Goal: Transaction & Acquisition: Book appointment/travel/reservation

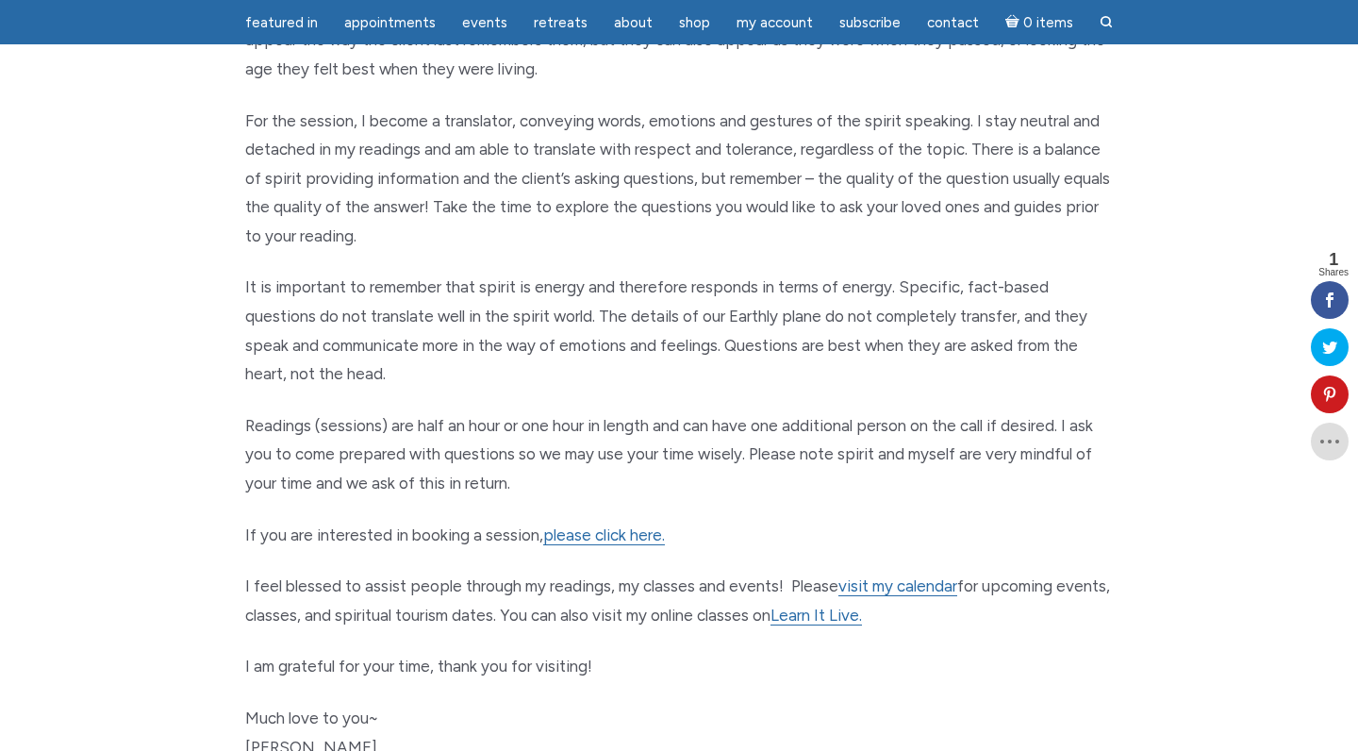
scroll to position [694, 0]
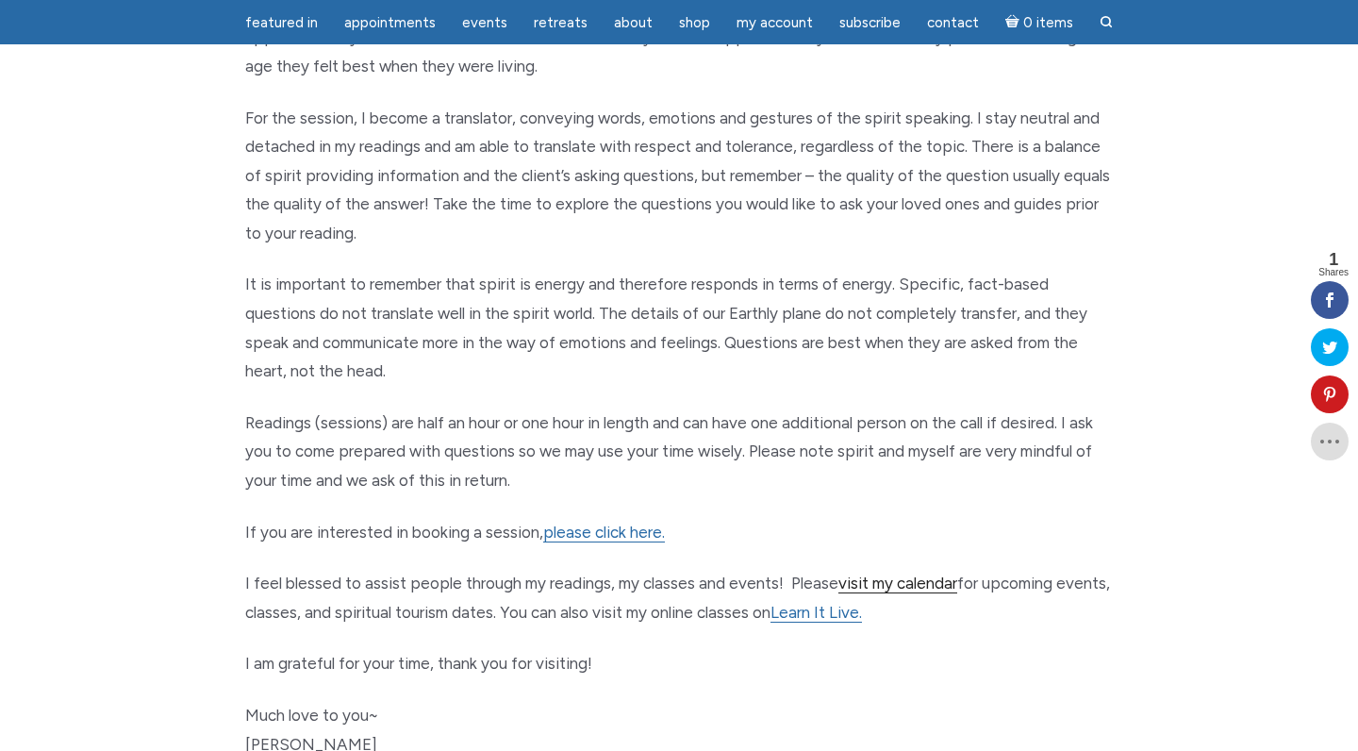
click at [916, 573] on link "visit my calendar" at bounding box center [897, 583] width 119 height 20
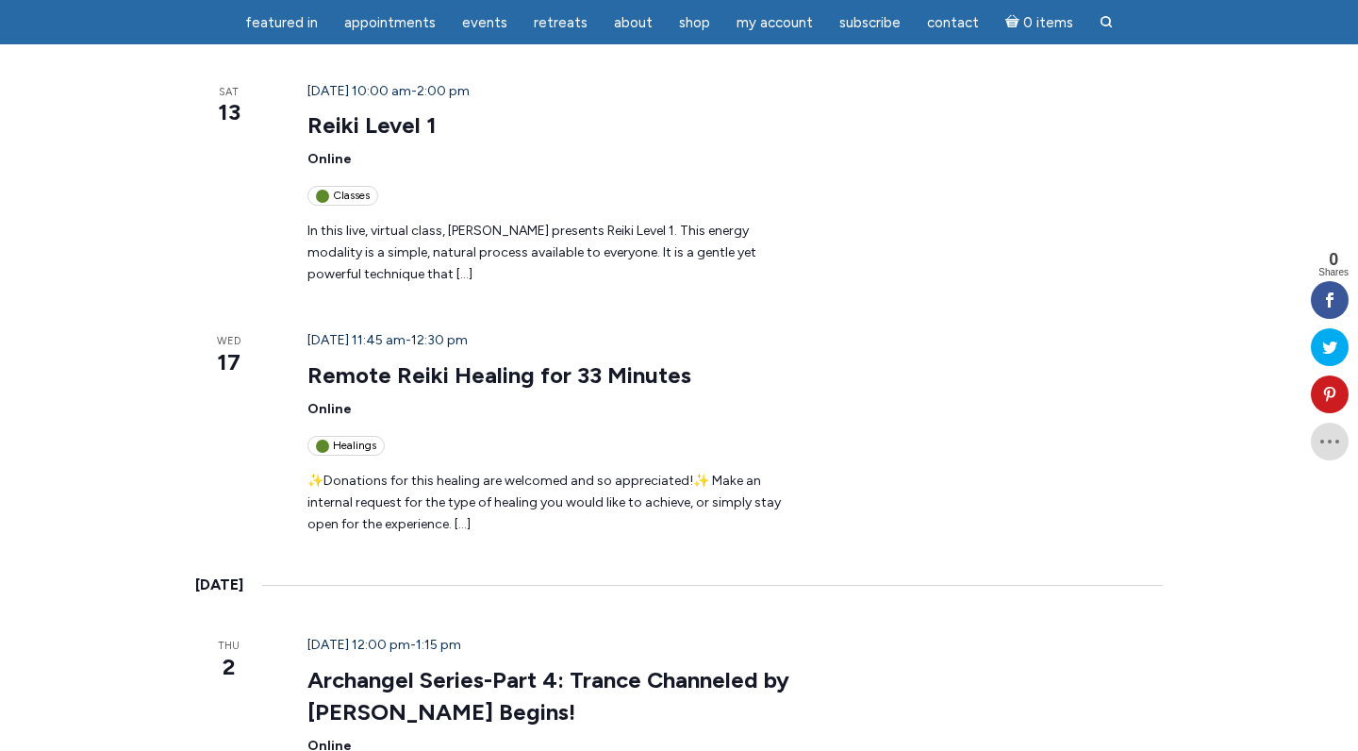
scroll to position [707, 0]
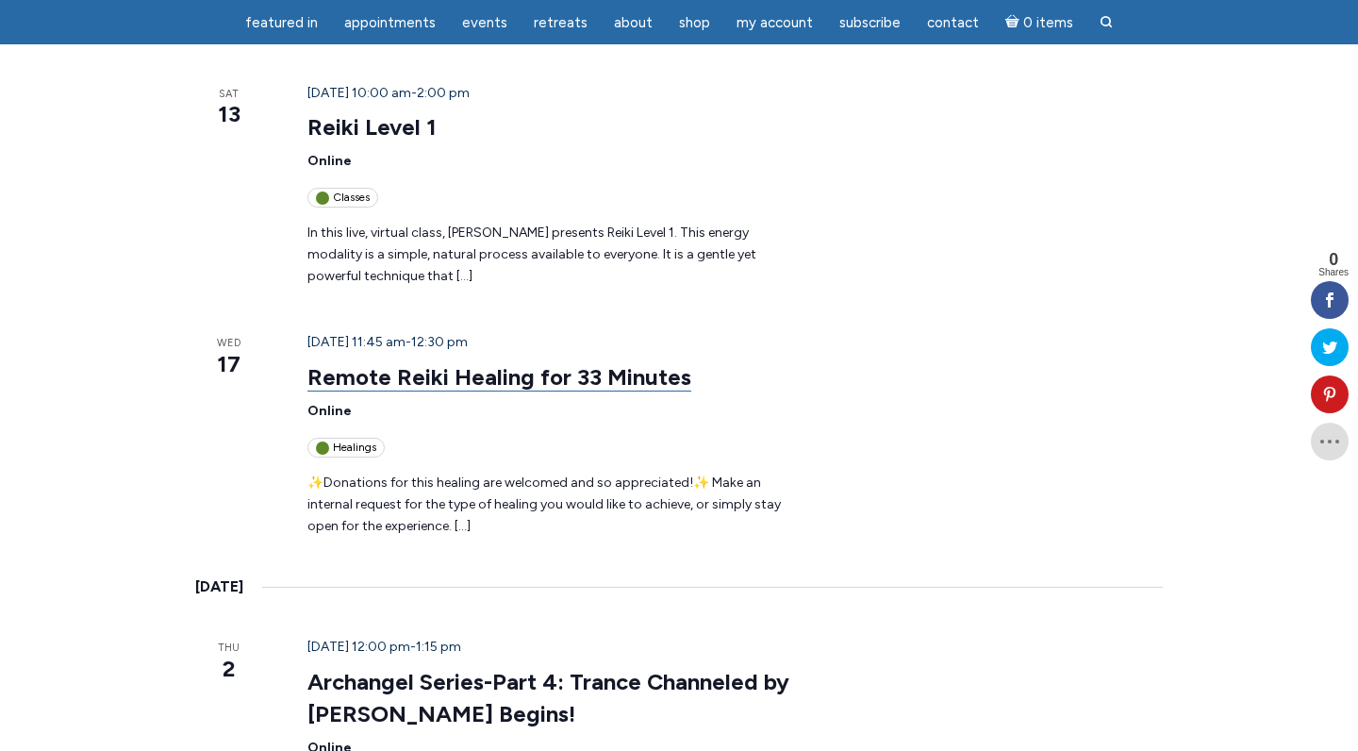
click at [340, 363] on link "Remote Reiki Healing for 33 Minutes" at bounding box center [499, 377] width 384 height 28
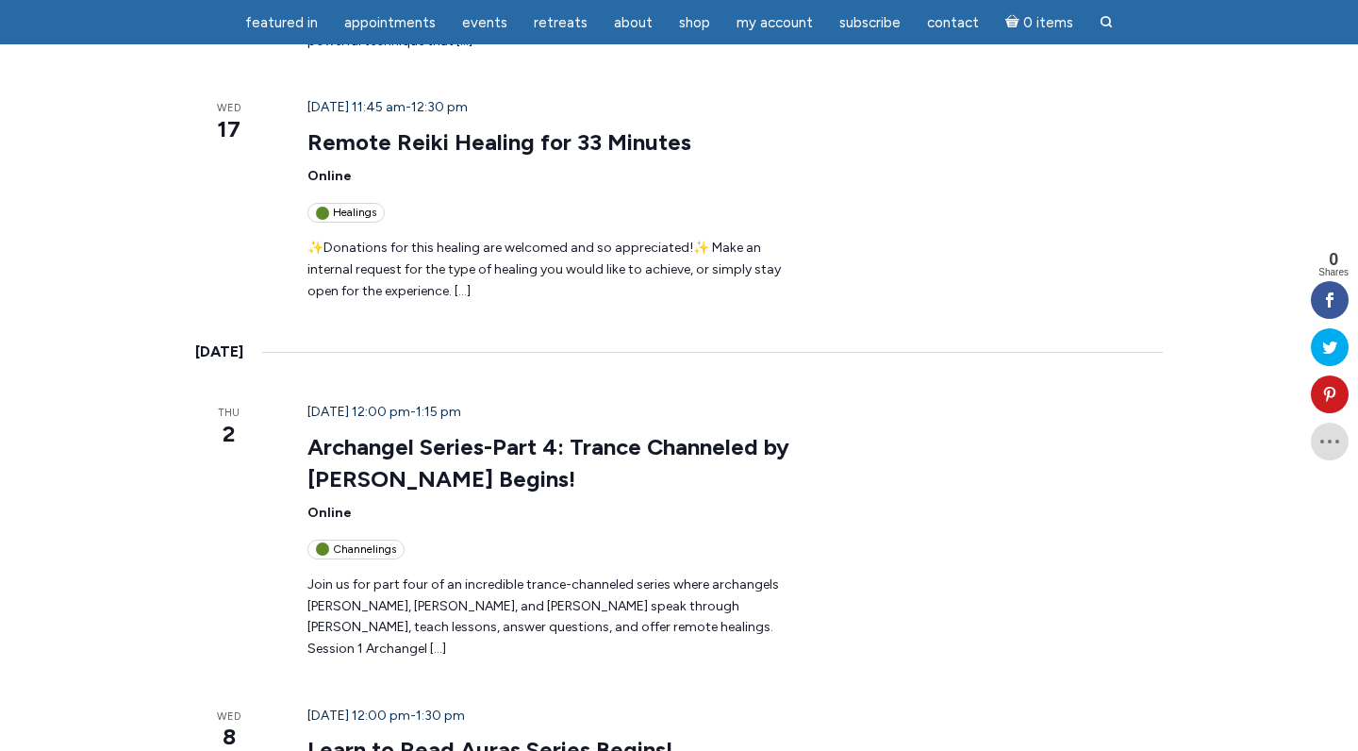
scroll to position [939, 0]
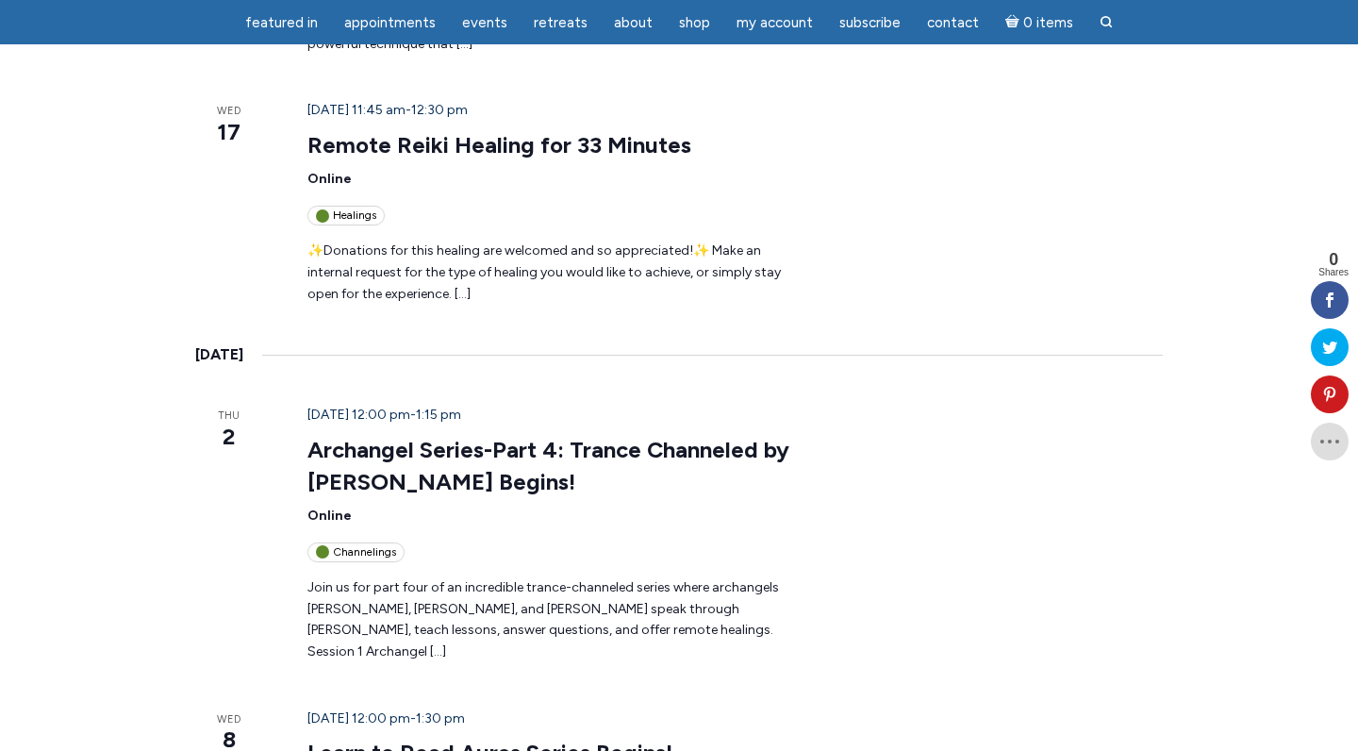
click at [358, 542] on div "Channelings" at bounding box center [355, 552] width 97 height 20
click at [360, 436] on link "Archangel Series-Part 4: Trance Channeled by [PERSON_NAME] Begins!" at bounding box center [548, 466] width 482 height 60
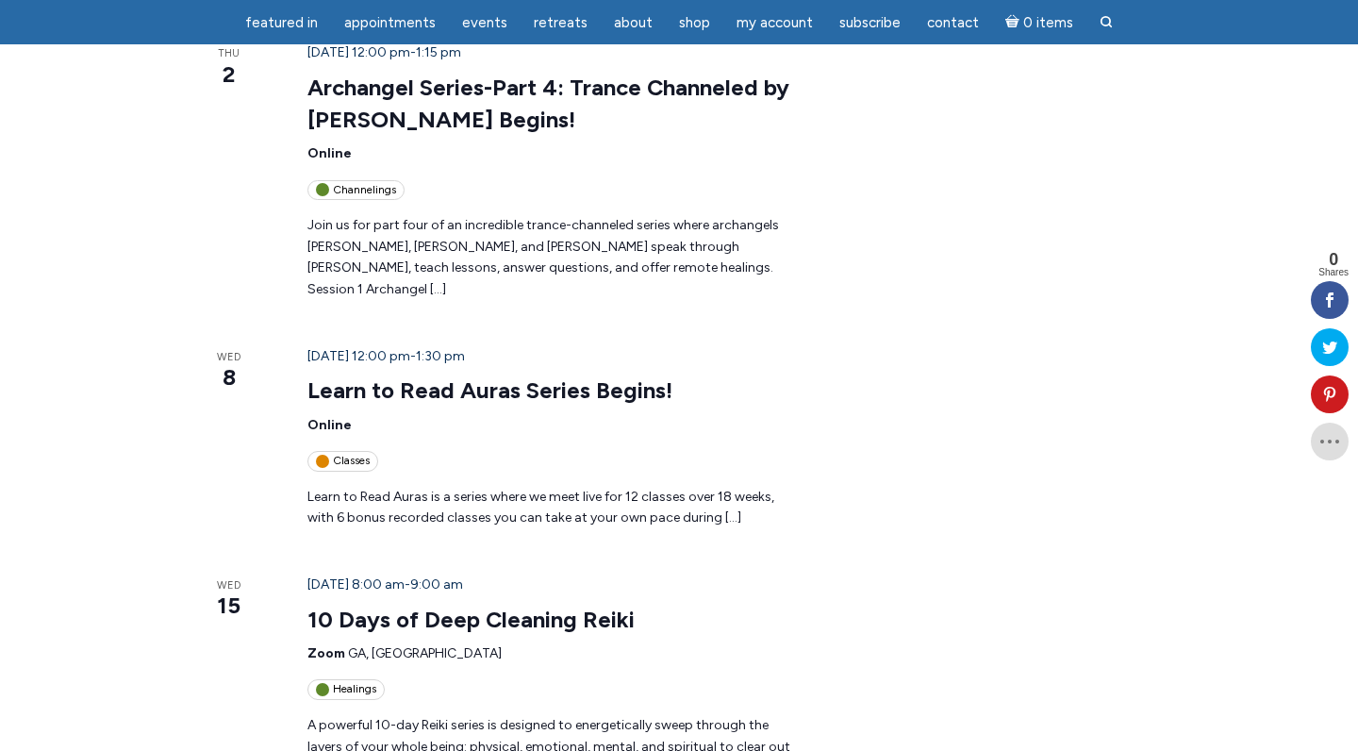
scroll to position [1284, 0]
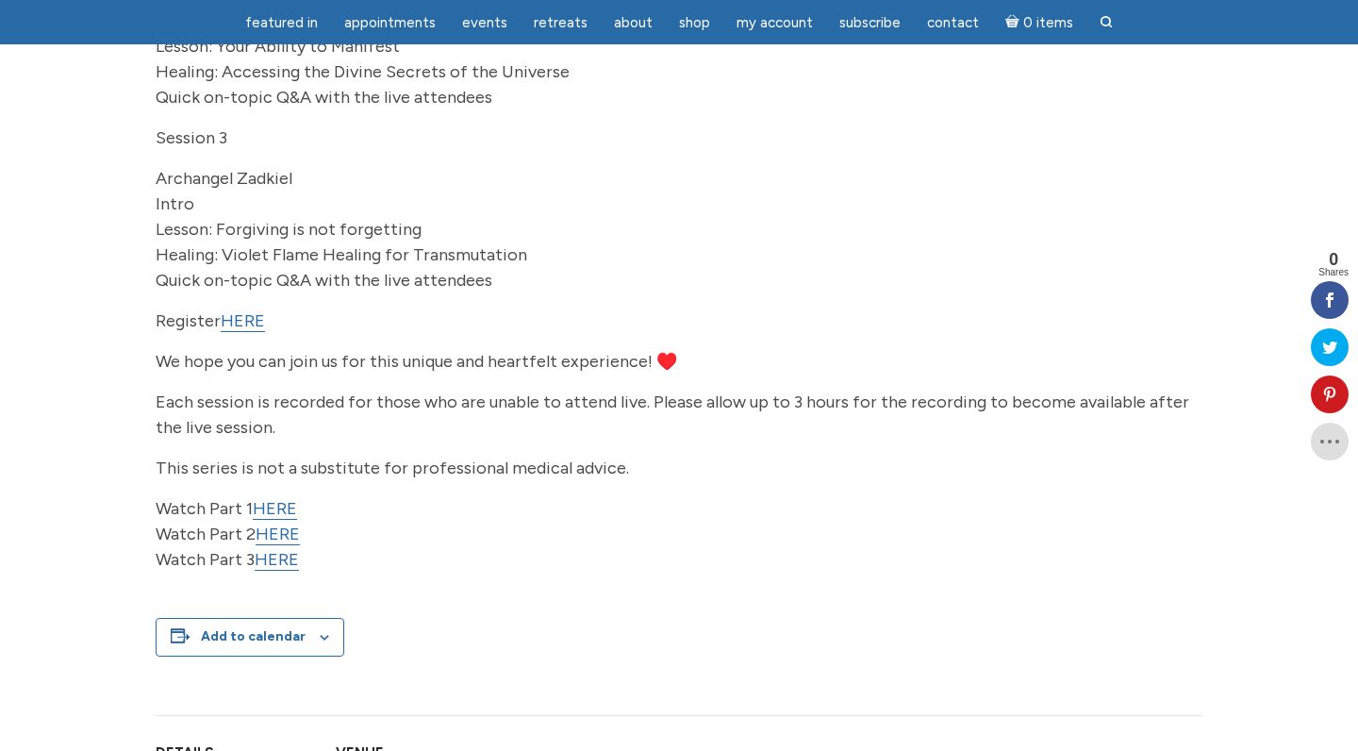
scroll to position [646, 0]
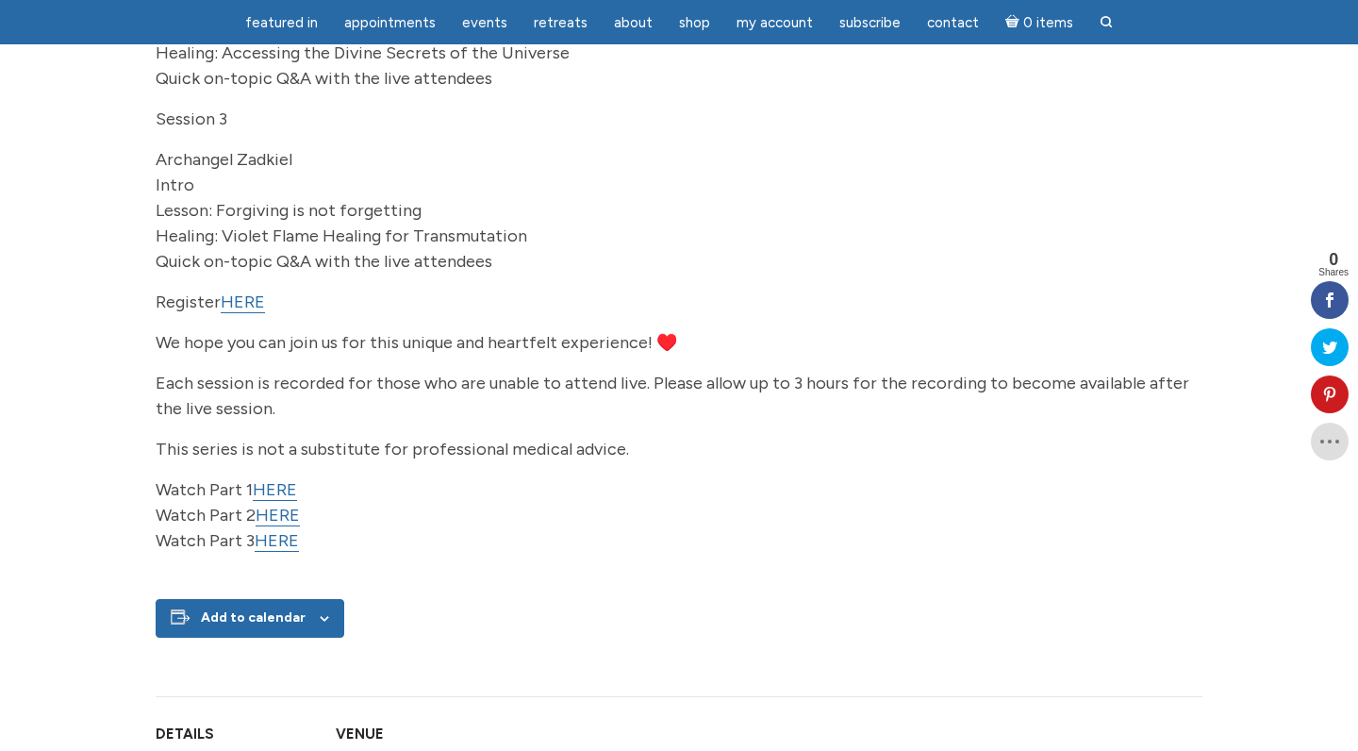
click at [314, 638] on div "Add to calendar" at bounding box center [250, 618] width 189 height 39
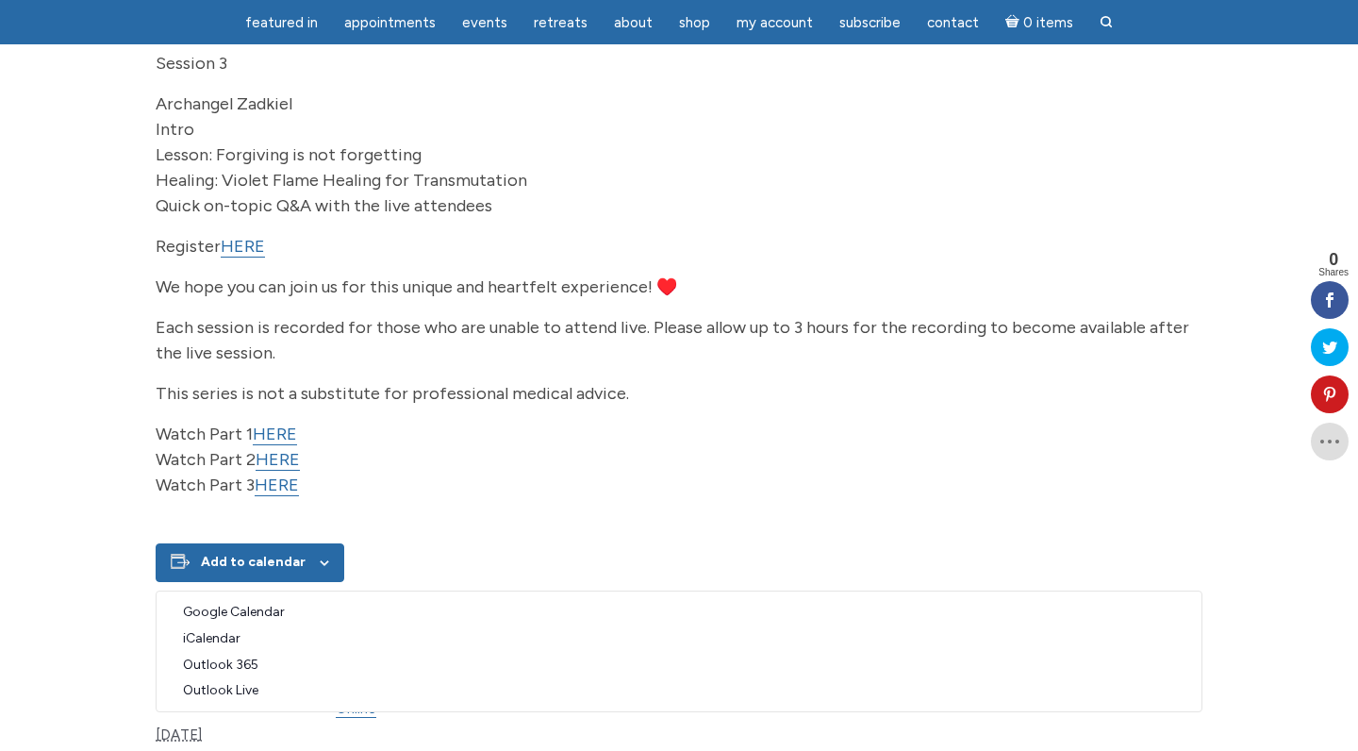
scroll to position [705, 0]
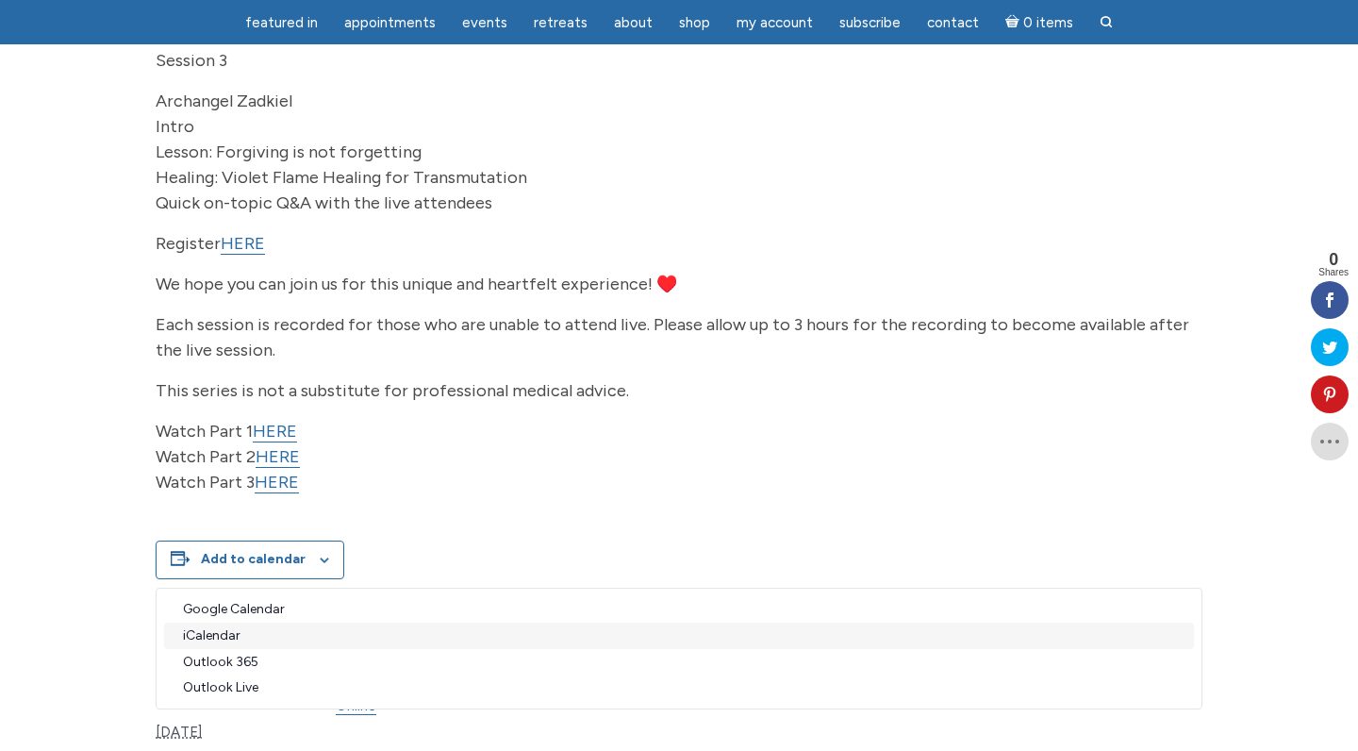
drag, startPoint x: 290, startPoint y: 632, endPoint x: 288, endPoint y: 670, distance: 37.8
click at [222, 646] on link "iCalendar" at bounding box center [679, 636] width 1022 height 20
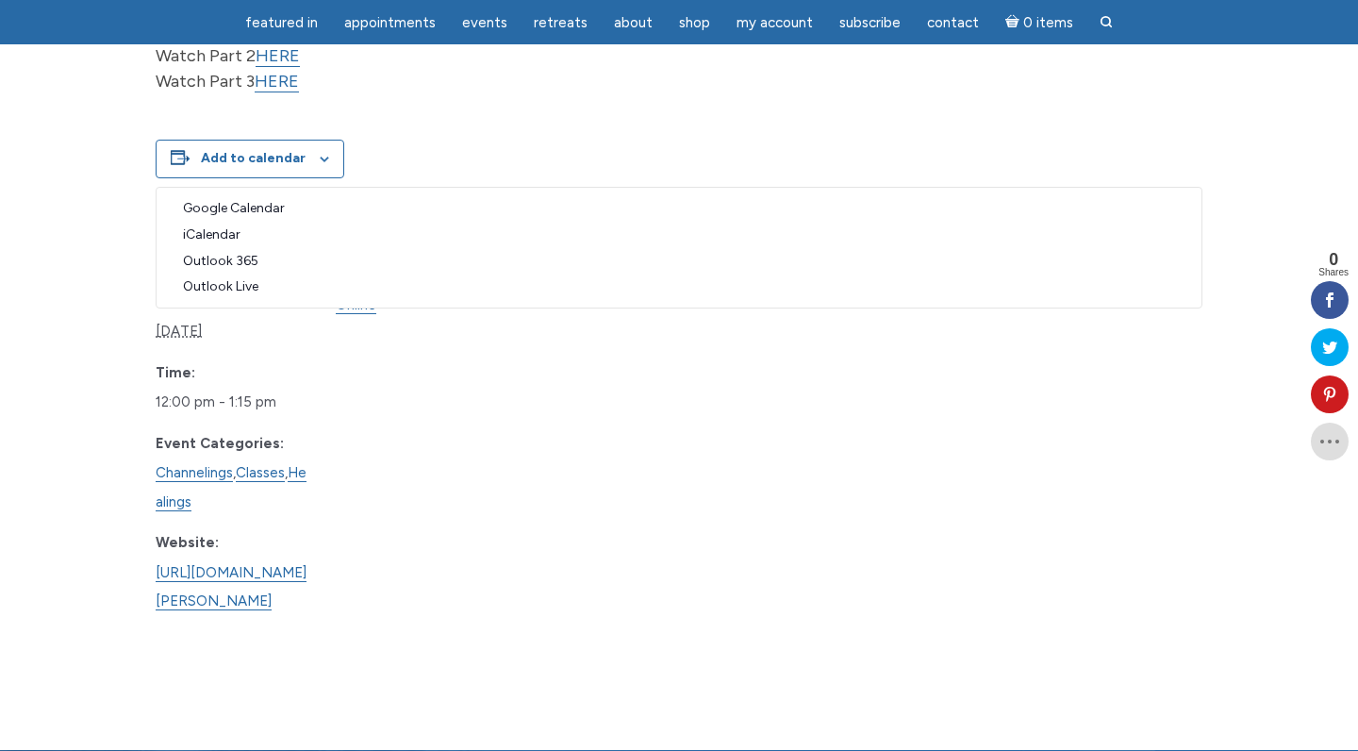
scroll to position [1107, 0]
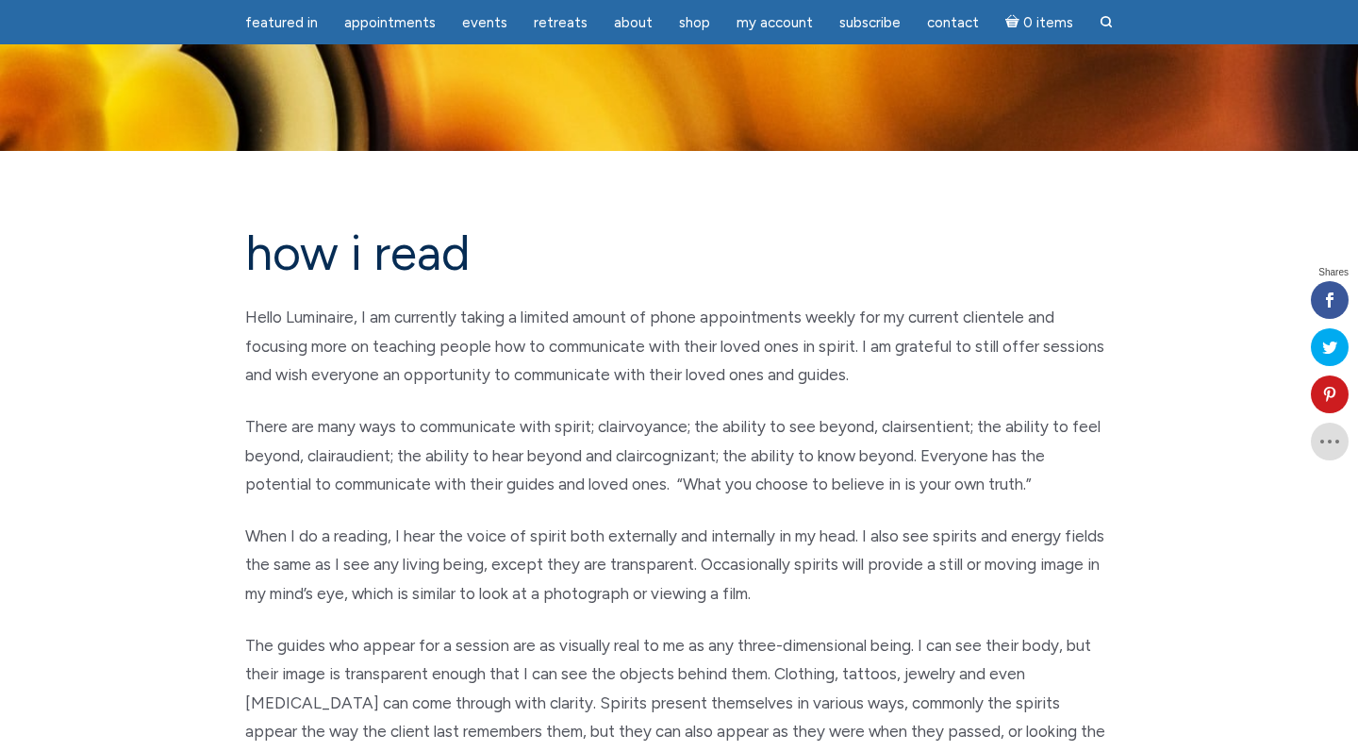
scroll to position [694, 0]
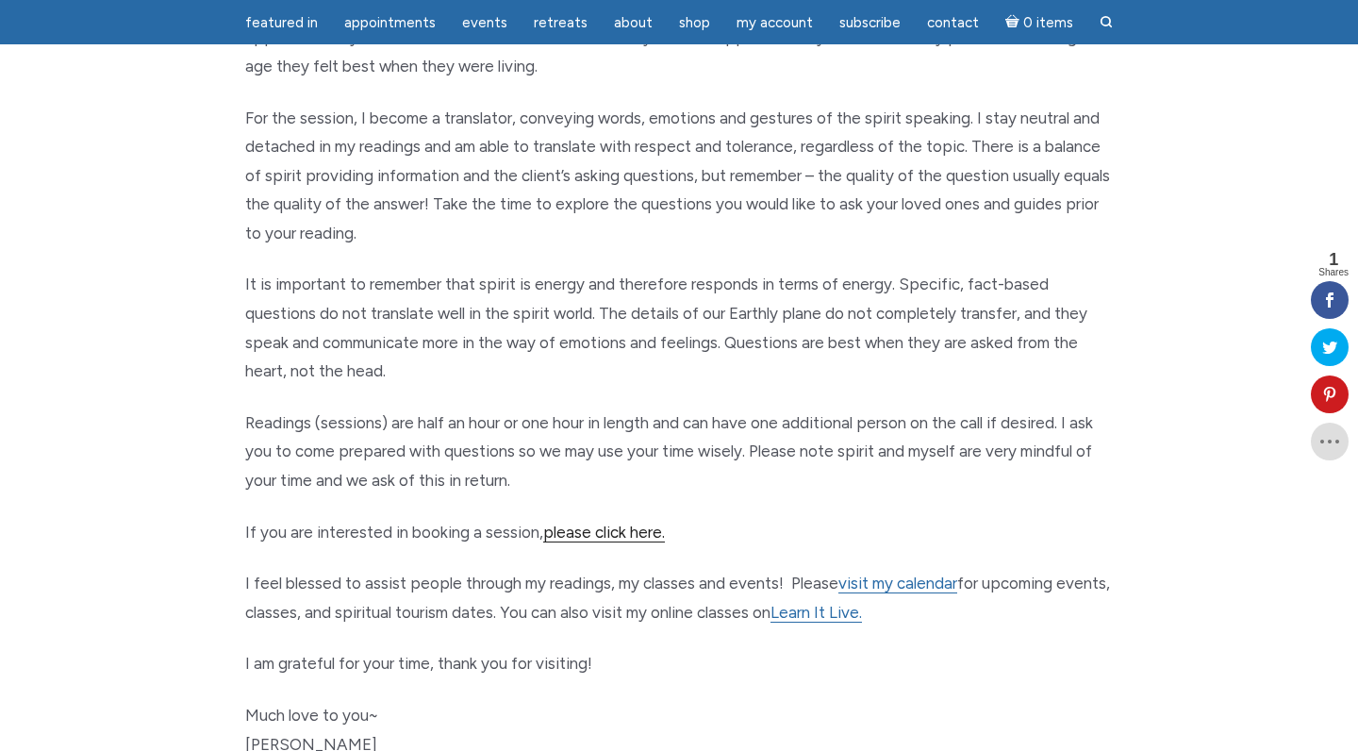
click at [623, 522] on link "please click here." at bounding box center [604, 532] width 122 height 20
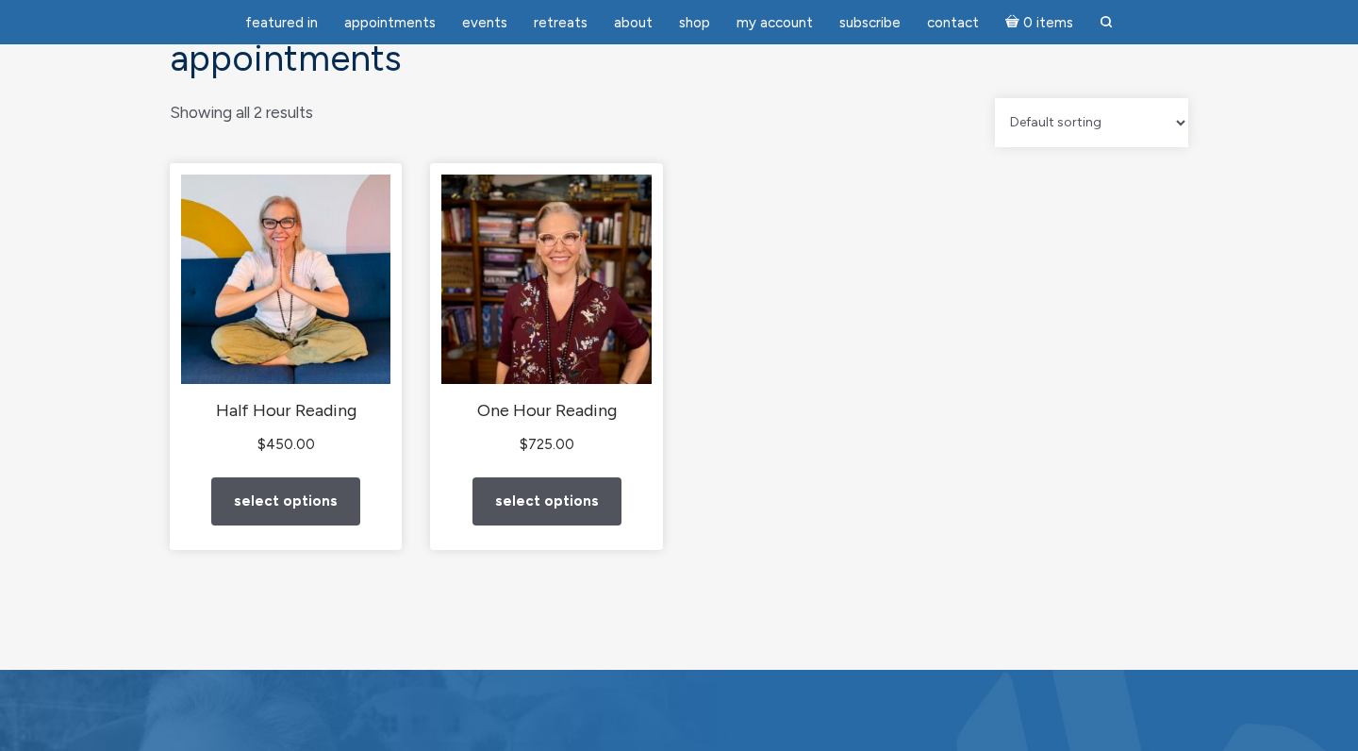
scroll to position [164, 0]
